Goal: Task Accomplishment & Management: Complete application form

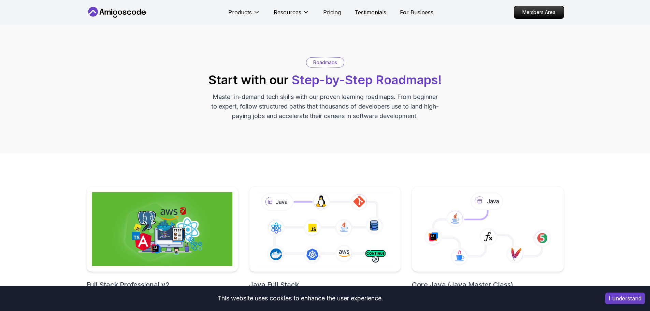
click at [130, 14] on icon at bounding box center [116, 12] width 61 height 11
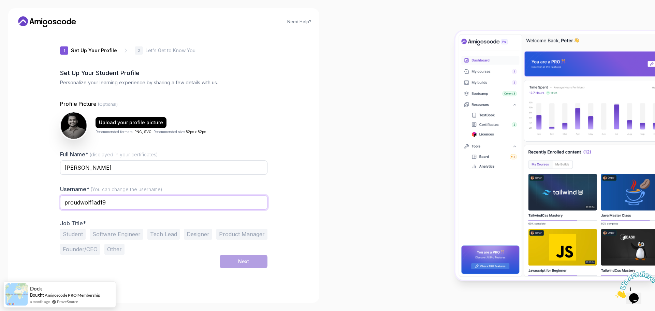
drag, startPoint x: 141, startPoint y: 202, endPoint x: 153, endPoint y: 186, distance: 19.8
click at [141, 202] on input "proudwolf1ad19" at bounding box center [164, 202] width 208 height 14
click at [165, 167] on input "Afsal Madathingal" at bounding box center [164, 167] width 208 height 14
click at [209, 202] on input "proudwolf1ad19" at bounding box center [164, 202] width 208 height 14
click at [157, 204] on input "proudwolf1ad19" at bounding box center [164, 202] width 208 height 14
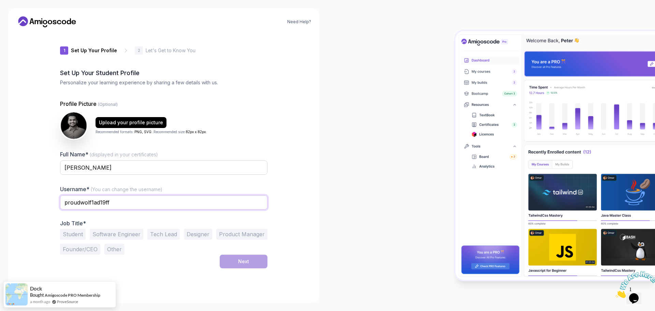
type input "proudwolf1ad19ff"
click at [165, 170] on input "Afsal Madathingal" at bounding box center [164, 167] width 208 height 14
type input "Afsal Madathingal"
click at [137, 203] on input "proudwolf1ad19ff" at bounding box center [164, 202] width 208 height 14
type input "proudwolf1ad19"
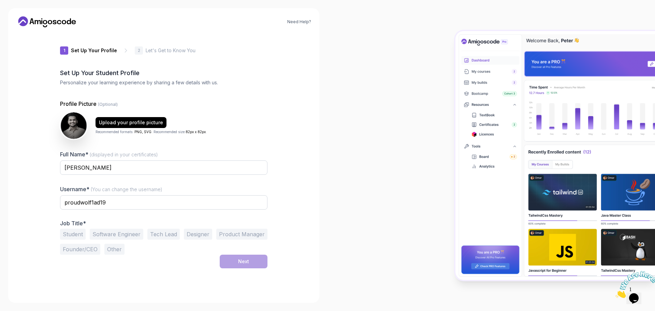
click at [109, 234] on button "Software Engineer" at bounding box center [117, 234] width 54 height 11
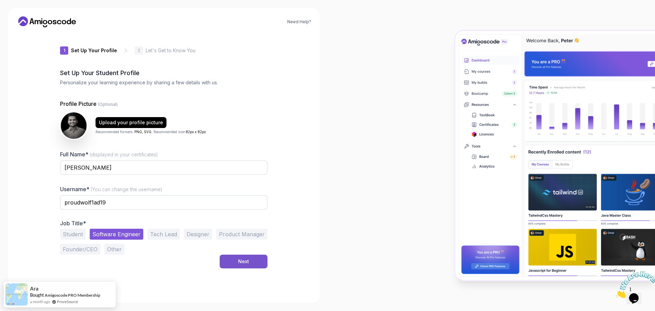
click at [251, 266] on button "Next" at bounding box center [244, 262] width 48 height 14
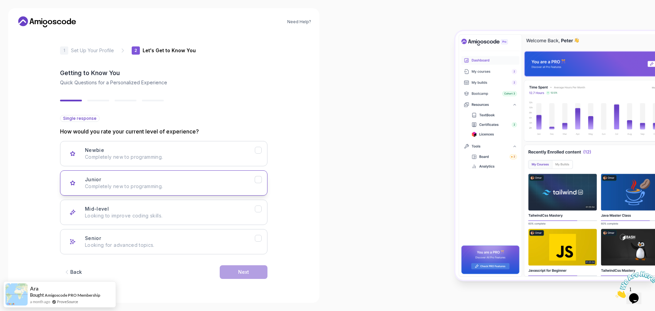
click at [140, 182] on div "Junior Completely new to programming." at bounding box center [170, 183] width 170 height 14
click at [246, 277] on button "Next" at bounding box center [244, 272] width 48 height 14
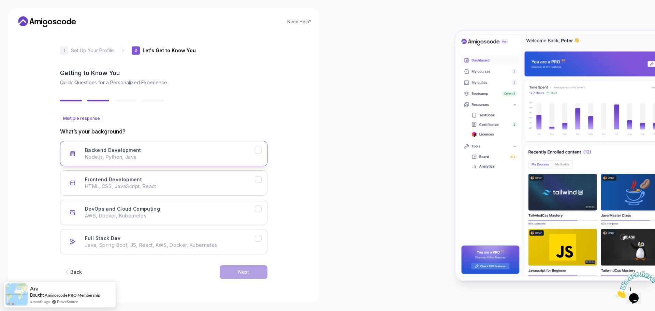
click at [170, 155] on p "Node.js, Python, Java" at bounding box center [170, 157] width 170 height 7
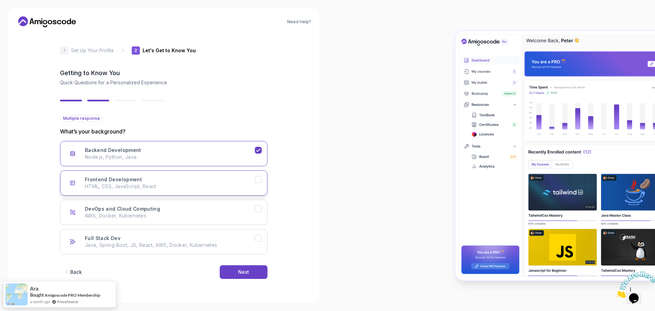
click at [163, 179] on div "Frontend Development HTML, CSS, JavaScript, React" at bounding box center [170, 183] width 170 height 14
drag, startPoint x: 214, startPoint y: 209, endPoint x: 212, endPoint y: 220, distance: 11.4
click at [214, 208] on div "DevOps and Cloud Computing AWS, Docker, Kubernetes" at bounding box center [170, 212] width 170 height 14
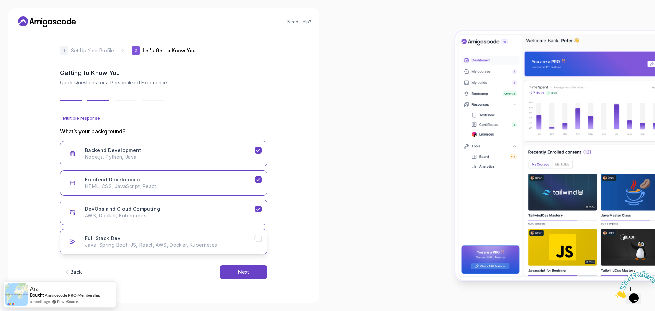
click at [197, 244] on p "Java, Spring Boot, JS, React, AWS, Docker, Kubernetes" at bounding box center [170, 245] width 170 height 7
click at [245, 269] on div "Next" at bounding box center [243, 272] width 11 height 7
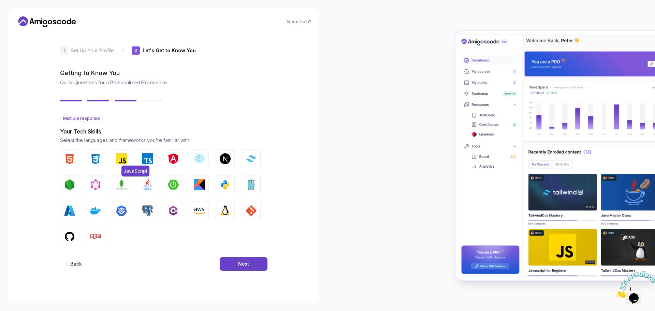
click at [118, 156] on img "button" at bounding box center [121, 158] width 11 height 11
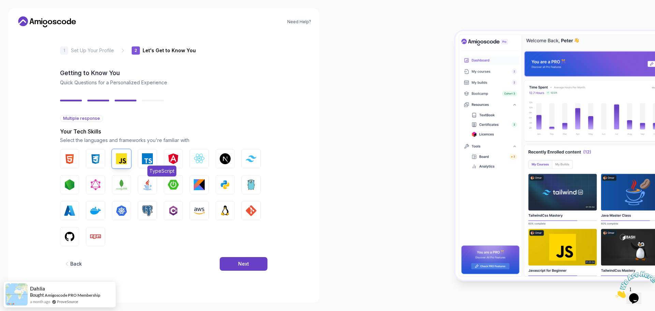
click at [146, 157] on img "button" at bounding box center [147, 158] width 11 height 11
click at [199, 158] on img "button" at bounding box center [199, 158] width 11 height 11
click at [224, 157] on img "button" at bounding box center [225, 158] width 11 height 11
click at [251, 158] on img "button" at bounding box center [251, 158] width 11 height 6
click at [71, 186] on img "button" at bounding box center [69, 184] width 11 height 11
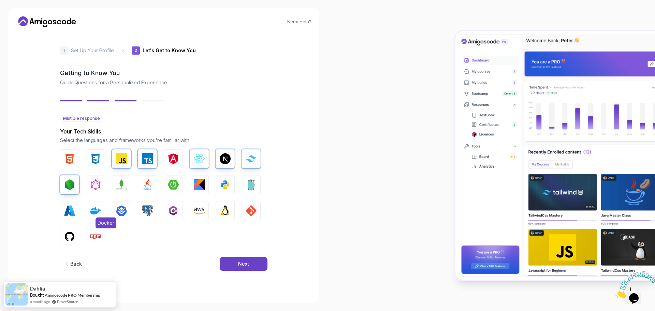
drag, startPoint x: 100, startPoint y: 211, endPoint x: 103, endPoint y: 213, distance: 4.0
click at [100, 211] on img "button" at bounding box center [95, 210] width 11 height 11
click at [127, 210] on img "button" at bounding box center [121, 210] width 11 height 11
click at [156, 211] on button "PostgreSQL" at bounding box center [147, 210] width 19 height 19
click at [118, 183] on img "button" at bounding box center [121, 184] width 11 height 11
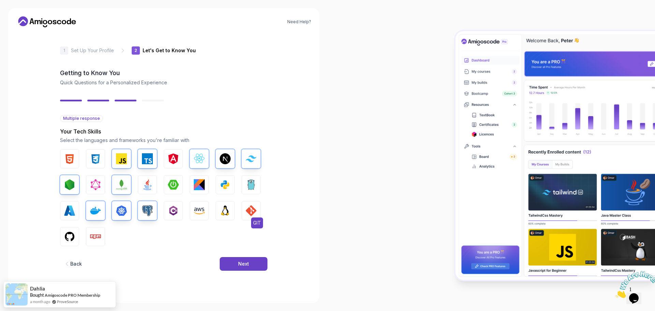
click at [249, 206] on img "button" at bounding box center [251, 210] width 11 height 11
click at [95, 238] on img "button" at bounding box center [95, 236] width 11 height 11
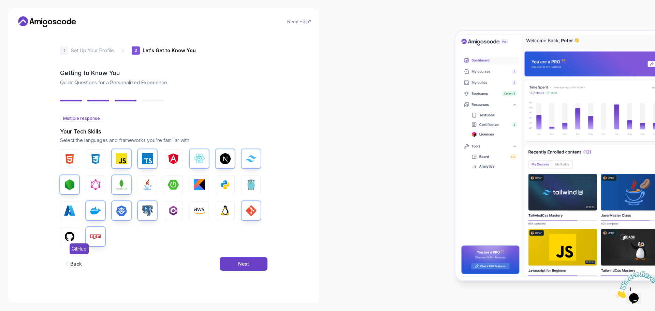
drag, startPoint x: 69, startPoint y: 235, endPoint x: 73, endPoint y: 235, distance: 4.4
click at [68, 235] on img "button" at bounding box center [69, 236] width 11 height 11
click at [252, 265] on button "Next" at bounding box center [244, 264] width 48 height 14
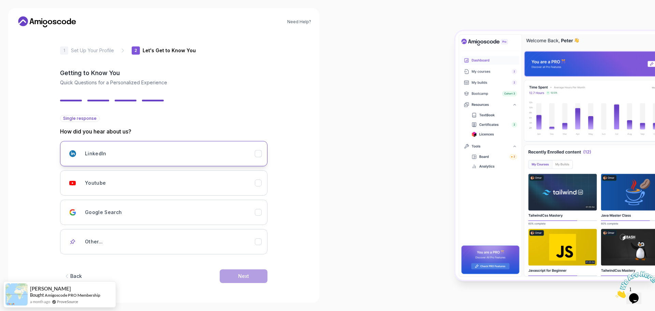
click at [123, 150] on div "LinkedIn" at bounding box center [170, 154] width 170 height 14
click at [210, 155] on div "LinkedIn" at bounding box center [170, 154] width 170 height 14
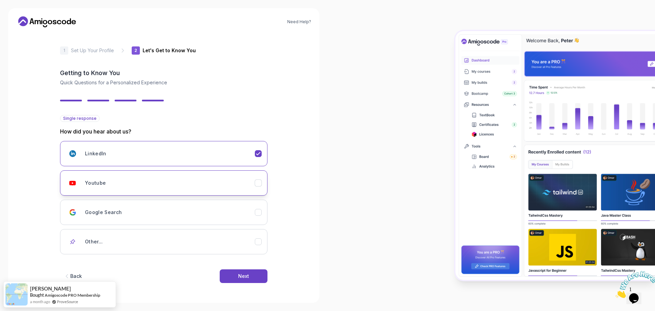
click at [203, 185] on div "Youtube" at bounding box center [170, 183] width 170 height 14
click at [247, 273] on div "Next" at bounding box center [243, 276] width 11 height 7
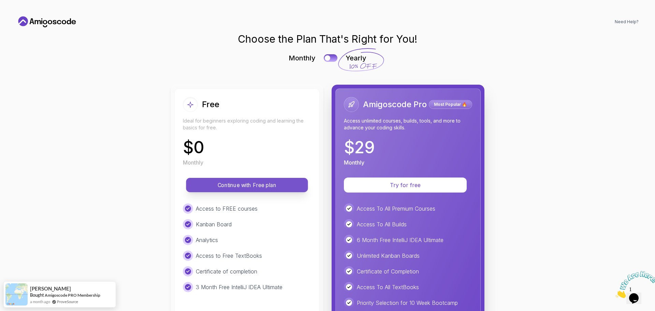
click at [275, 184] on p "Continue with Free plan" at bounding box center [247, 185] width 106 height 8
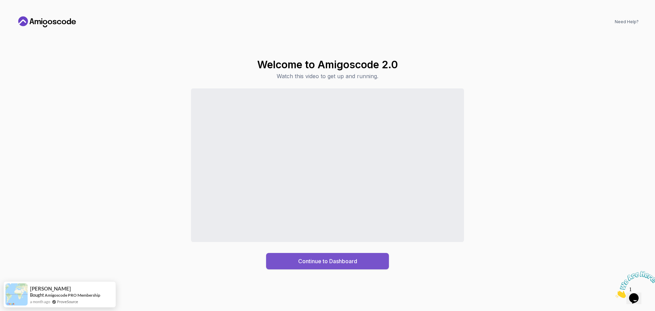
click at [328, 259] on div "Continue to Dashboard" at bounding box center [327, 261] width 59 height 8
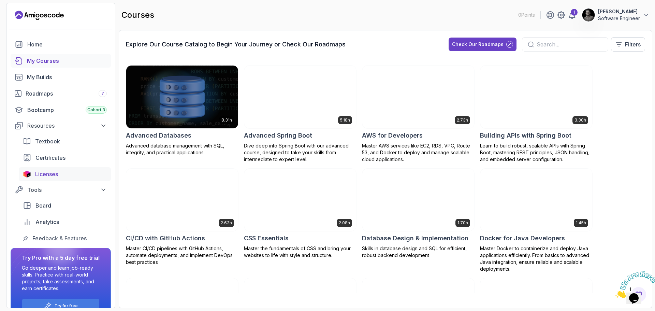
click at [71, 168] on link "Licenses" at bounding box center [65, 174] width 92 height 14
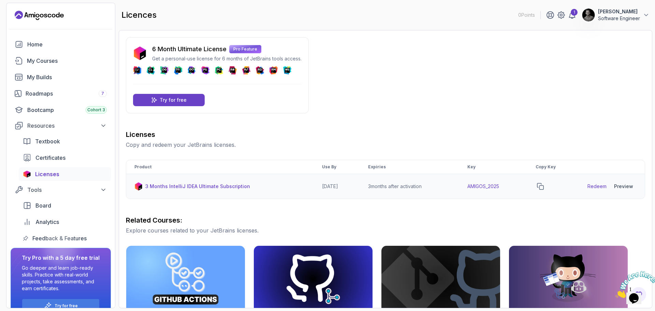
click at [491, 184] on td "AMIGOS_2025" at bounding box center [493, 186] width 68 height 25
click at [625, 186] on div "Preview" at bounding box center [623, 186] width 19 height 7
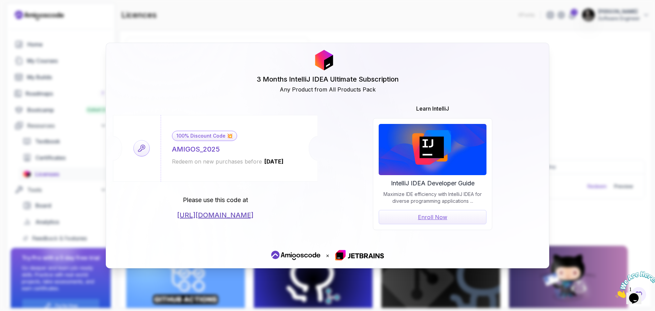
click at [254, 216] on link "https://jetbrains.com/store/redeem/" at bounding box center [215, 215] width 76 height 10
click at [201, 151] on div "AMIGOS_2025" at bounding box center [196, 149] width 48 height 10
click at [578, 133] on div "3 Months IntelliJ IDEA Ultimate Subscription Any Product from All Products Pack…" at bounding box center [327, 155] width 655 height 311
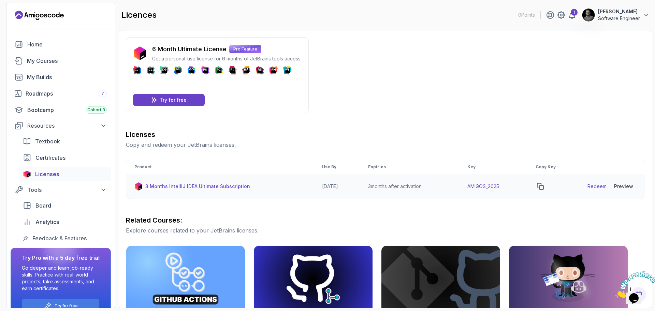
click at [544, 186] on icon "copy-button" at bounding box center [540, 186] width 7 height 7
